Goal: Information Seeking & Learning: Learn about a topic

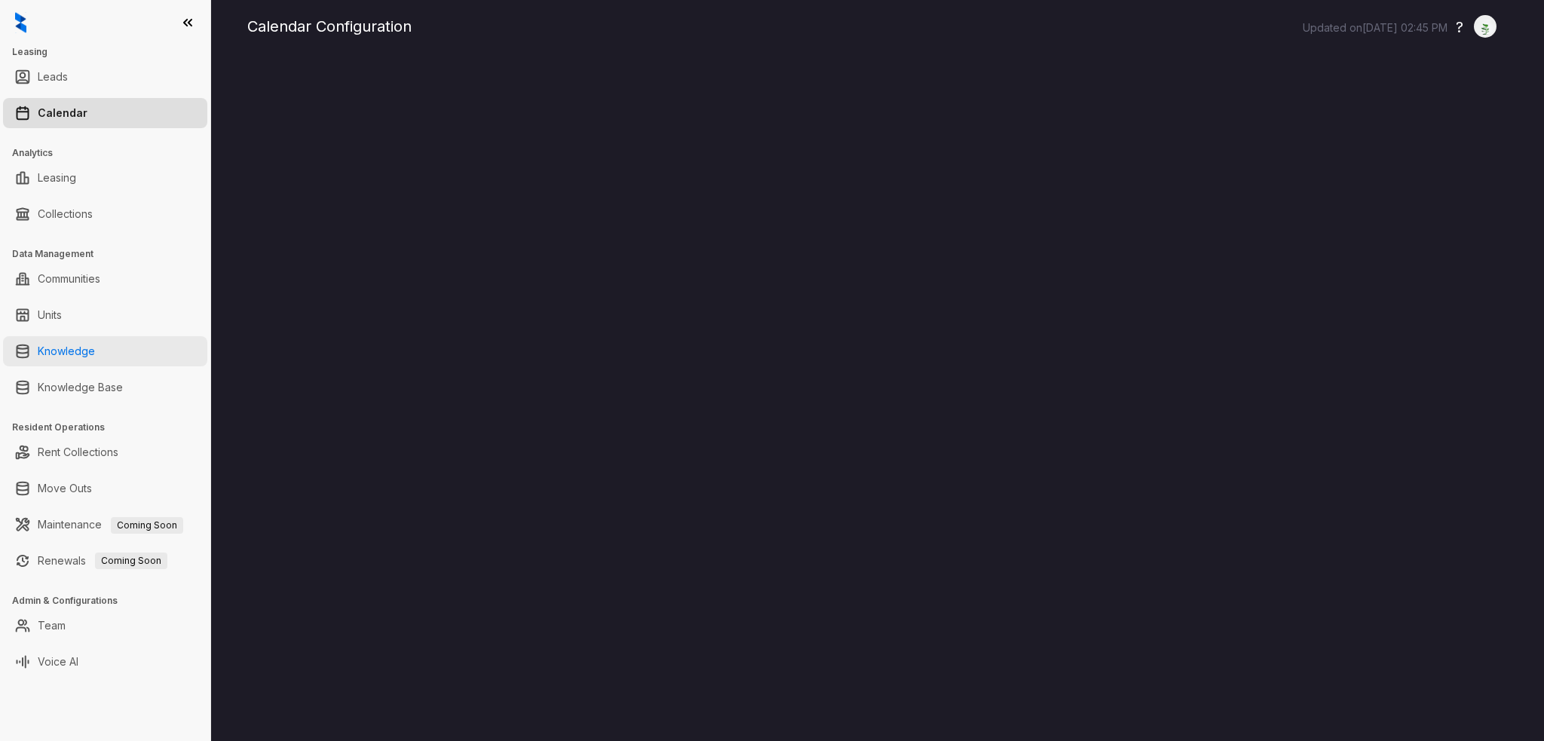
click at [95, 358] on link "Knowledge" at bounding box center [66, 351] width 57 height 30
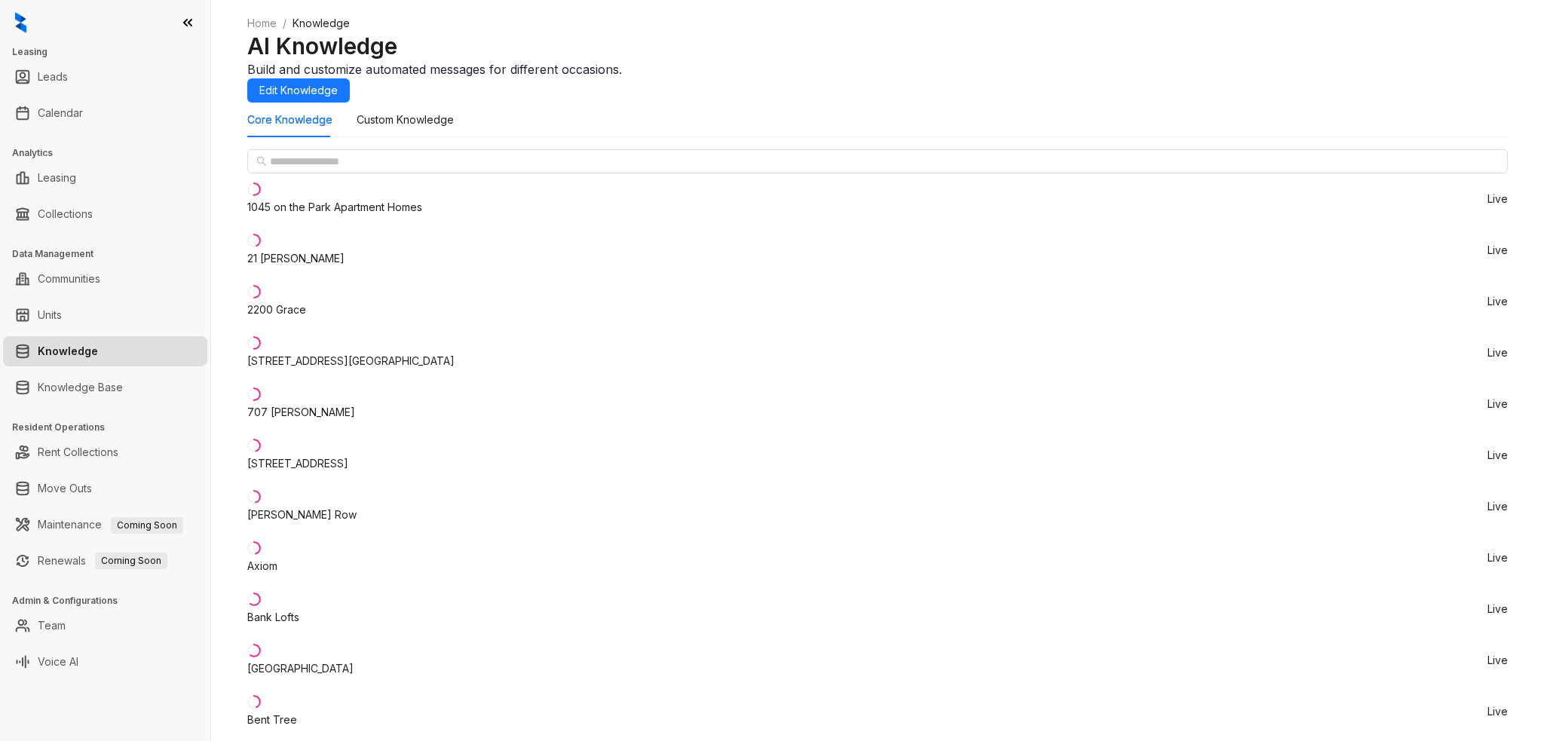
click at [334, 412] on li "707 [PERSON_NAME] Live" at bounding box center [877, 404] width 1261 height 51
click at [70, 113] on link "Calendar" at bounding box center [60, 113] width 45 height 30
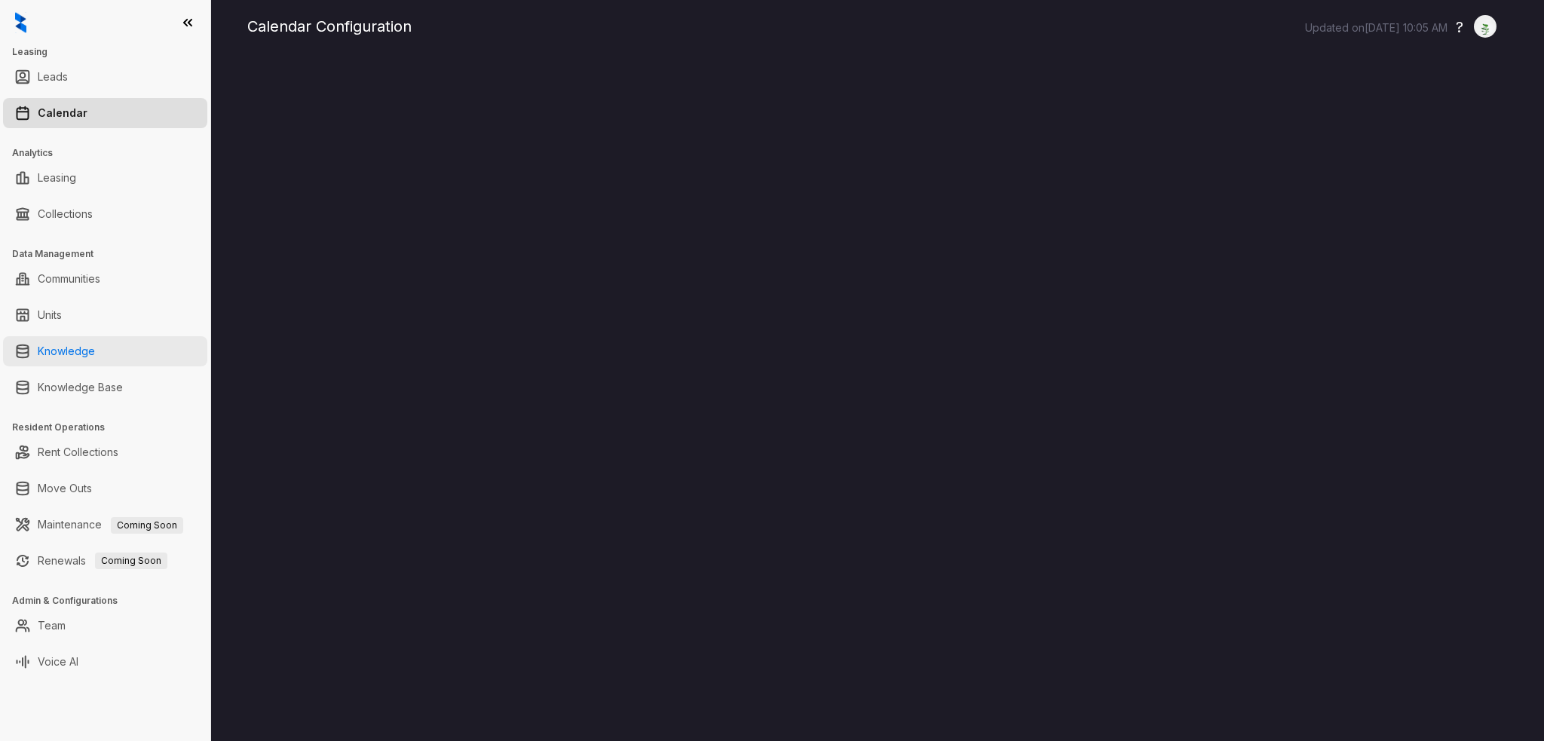
click at [95, 354] on link "Knowledge" at bounding box center [66, 351] width 57 height 30
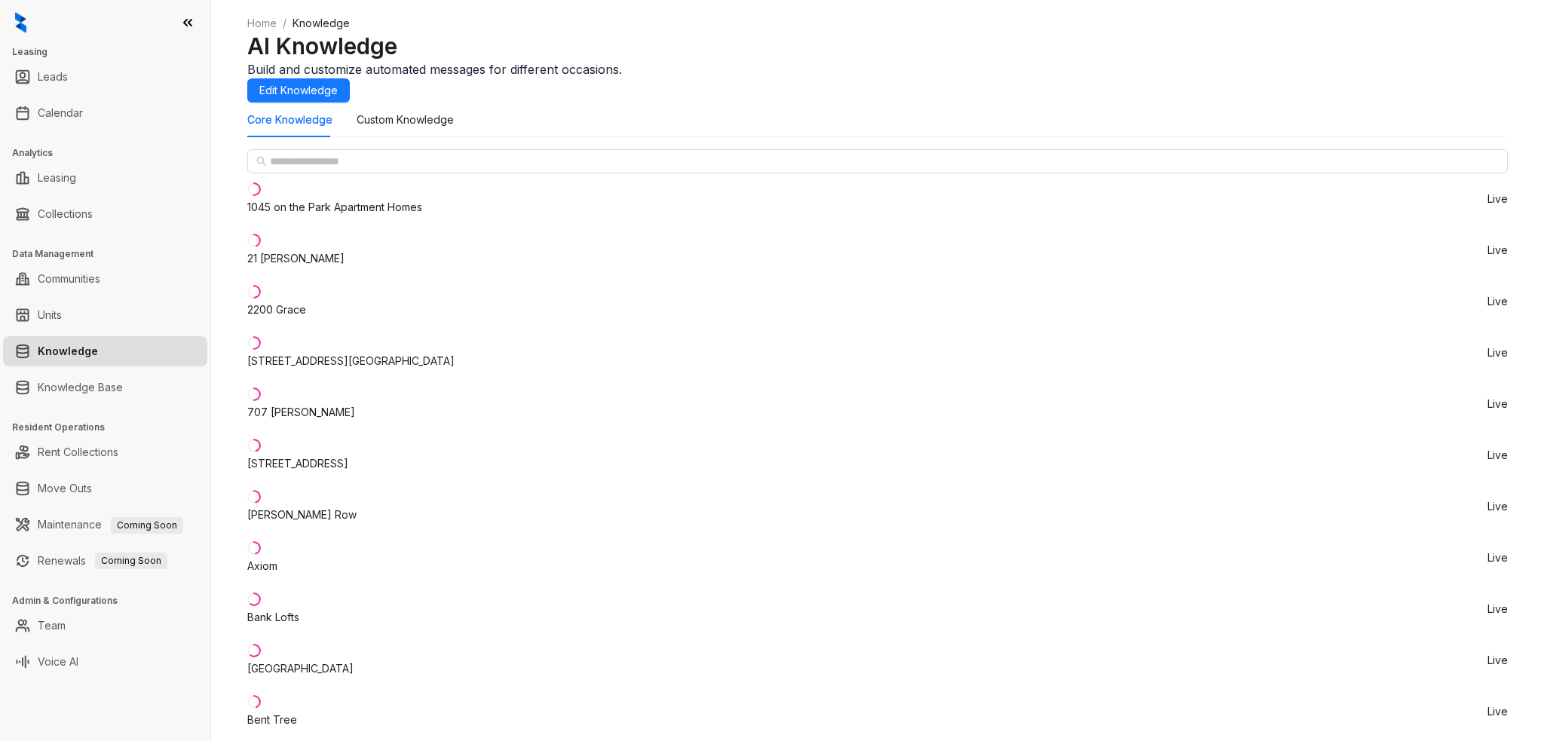
click at [330, 406] on li "707 [PERSON_NAME] Live" at bounding box center [877, 404] width 1261 height 51
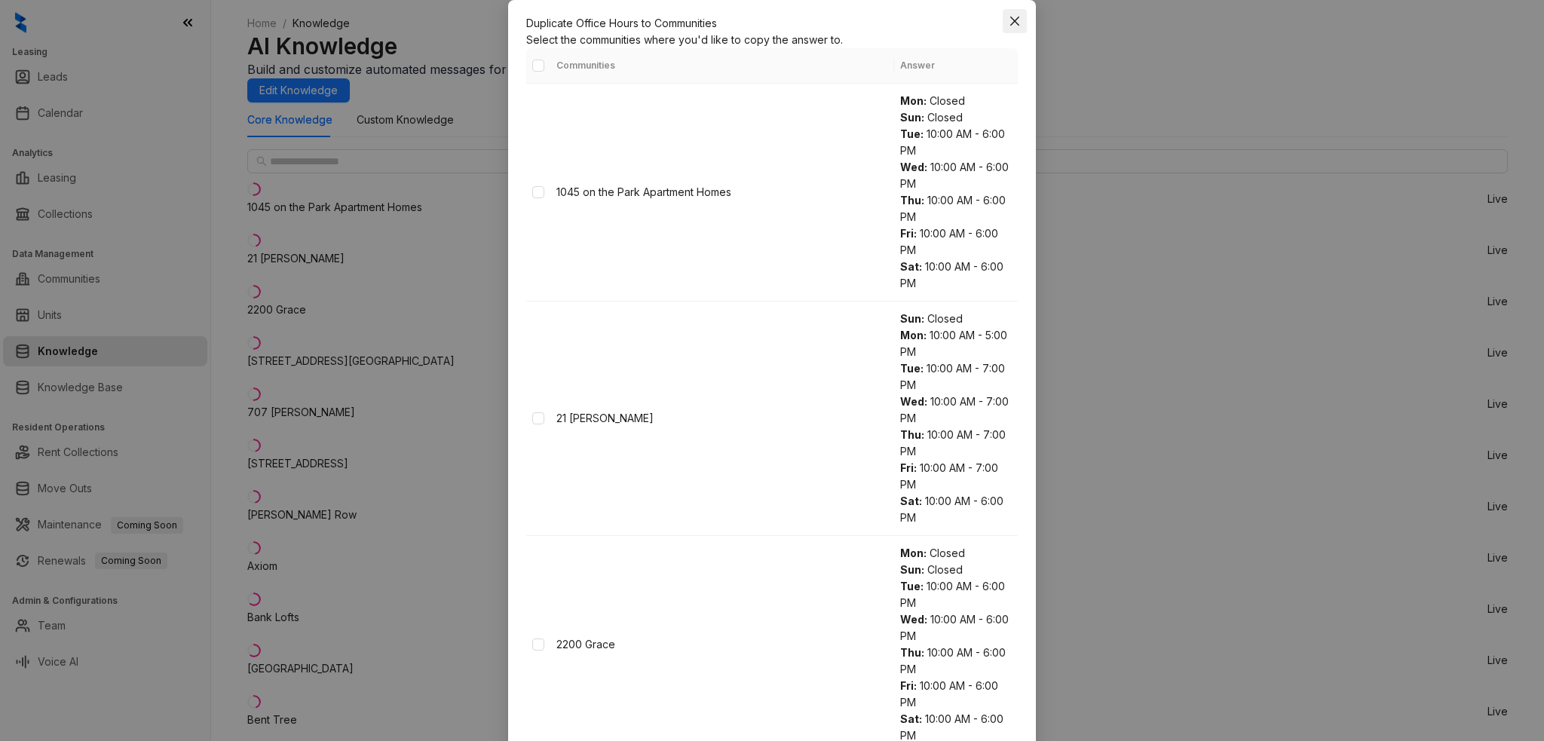
click at [1016, 27] on icon "close" at bounding box center [1015, 21] width 12 height 12
